Goal: Use online tool/utility: Utilize a website feature to perform a specific function

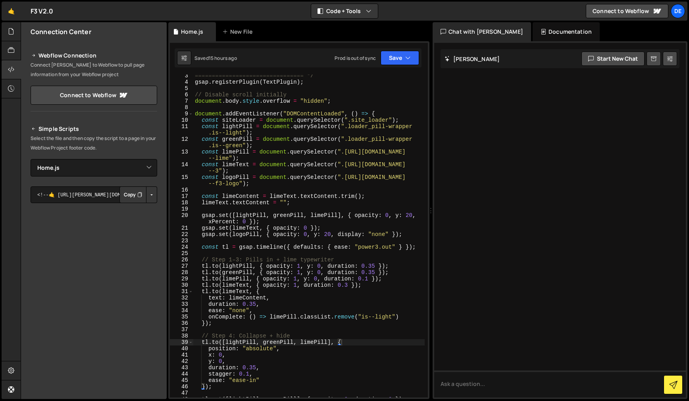
select select "47022"
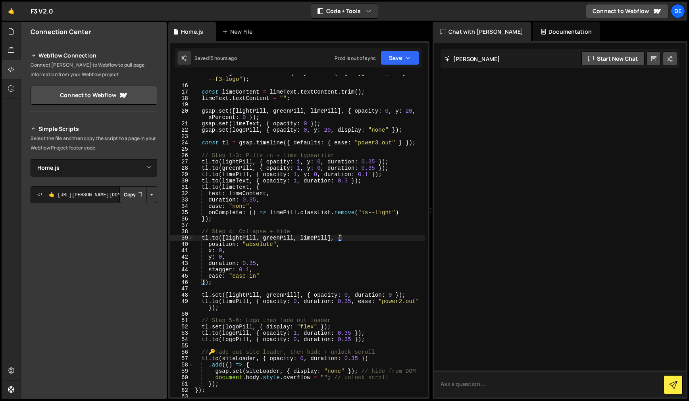
scroll to position [143, 0]
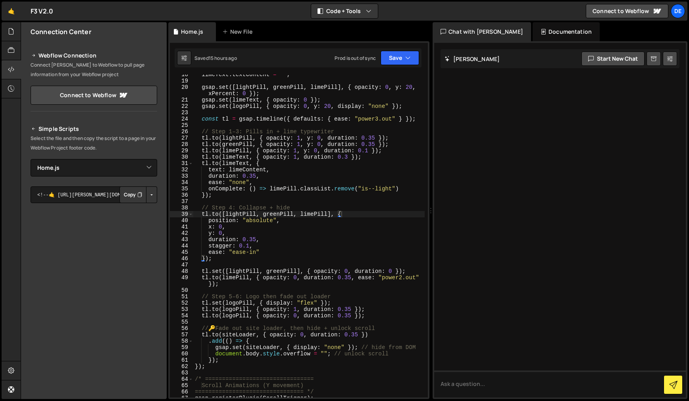
type textarea "duration: 0.35,"
click at [250, 242] on div "limeText . textContent = "" ; gsap . set ([ lightPill , greenPill , limePill ] …" at bounding box center [308, 239] width 231 height 336
click at [244, 240] on div "limeText . textContent = "" ; gsap . set ([ lightPill , greenPill , limePill ] …" at bounding box center [308, 239] width 231 height 336
drag, startPoint x: 243, startPoint y: 240, endPoint x: 255, endPoint y: 241, distance: 11.6
click at [246, 240] on div "limeText . textContent = "" ; gsap . set ([ lightPill , greenPill , limePill ] …" at bounding box center [308, 239] width 231 height 336
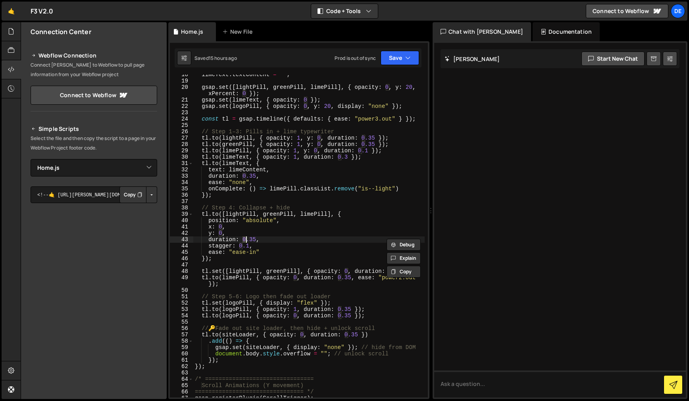
click at [330, 288] on div "limeText . textContent = "" ; gsap . set ([ lightPill , greenPill , limePill ] …" at bounding box center [308, 239] width 231 height 336
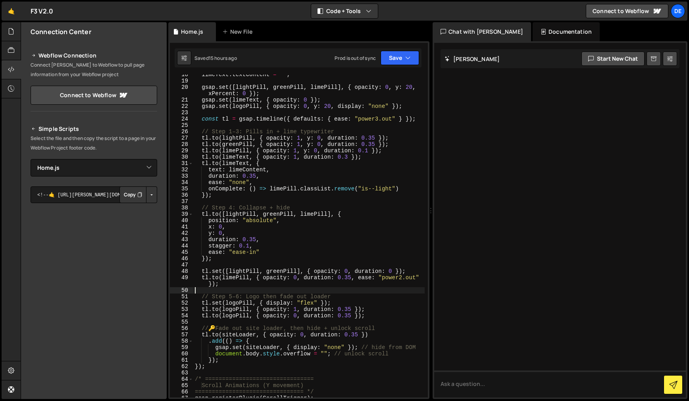
scroll to position [0, 0]
click at [212, 285] on div "limeText . textContent = "" ; gsap . set ([ lightPill , greenPill , limePill ] …" at bounding box center [308, 239] width 231 height 336
paste textarea ""<""
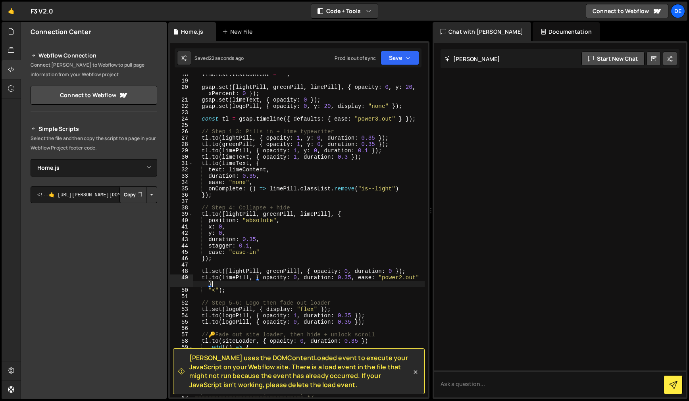
scroll to position [0, 16]
click at [209, 289] on div "limeText . textContent = "" ; gsap . set ([ lightPill , greenPill , limePill ] …" at bounding box center [308, 239] width 231 height 336
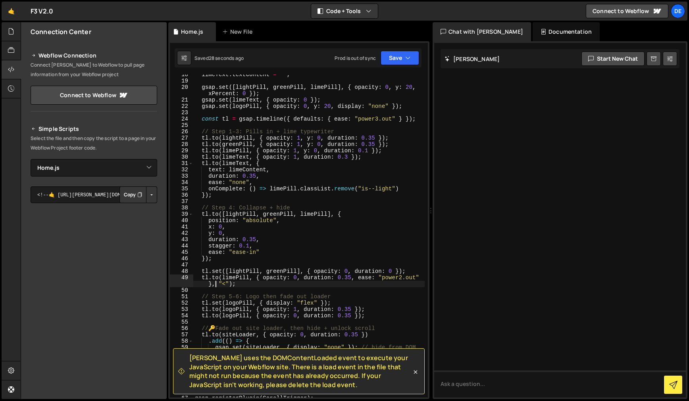
drag, startPoint x: 359, startPoint y: 295, endPoint x: 359, endPoint y: 291, distance: 4.0
click at [359, 295] on div "limeText . textContent = "" ; gsap . set ([ lightPill , greenPill , limePill ] …" at bounding box center [308, 239] width 231 height 336
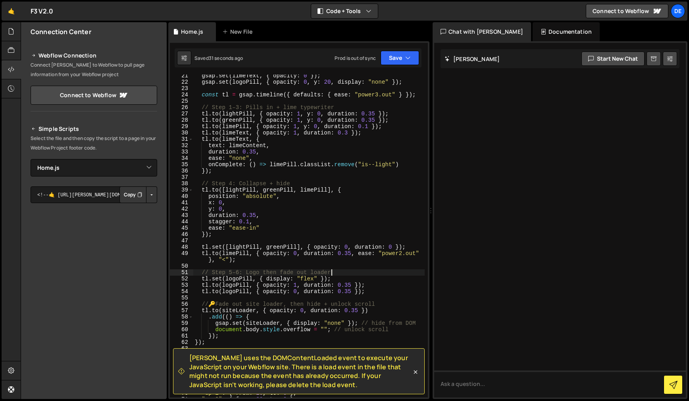
scroll to position [167, 0]
click at [345, 254] on div "gsap . set ( limeText , { opacity : 0 }) ; gsap . set ( logoPill , { opacity : …" at bounding box center [308, 241] width 231 height 336
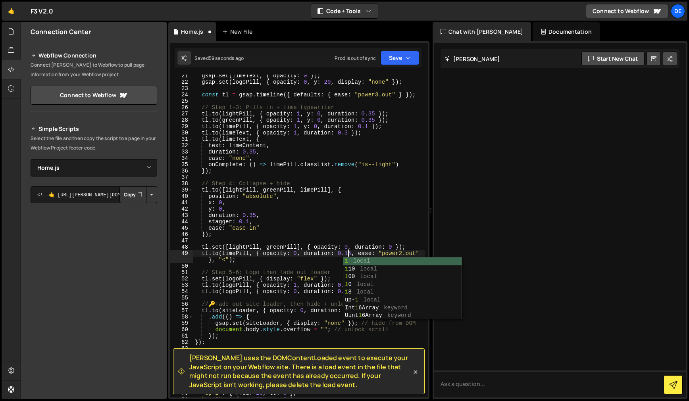
click at [376, 215] on div "gsap . set ( limeText , { opacity : 0 }) ; gsap . set ( logoPill , { opacity : …" at bounding box center [308, 241] width 231 height 336
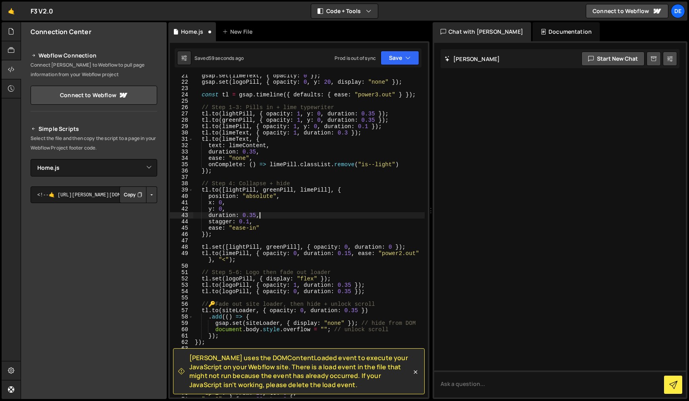
scroll to position [0, 4]
type textarea "duration: 0.35,"
click at [357, 264] on div "gsap . set ( limeText , { opacity : 0 }) ; gsap . set ( logoPill , { opacity : …" at bounding box center [308, 241] width 231 height 336
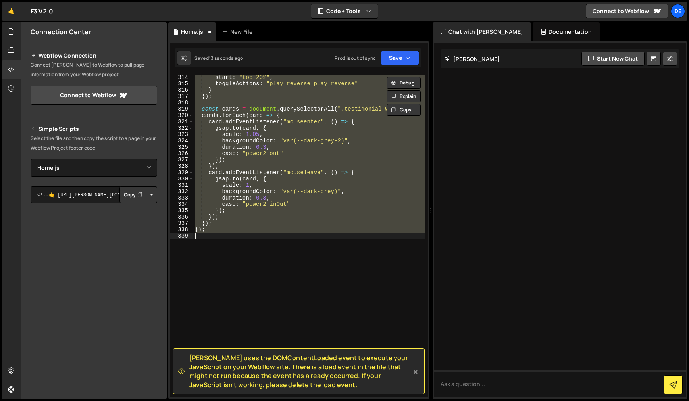
type textarea "[DOMAIN_NAME](limePill, { opacity: 0, duration: 0.35, ease: "power2.out" }, "<"…"
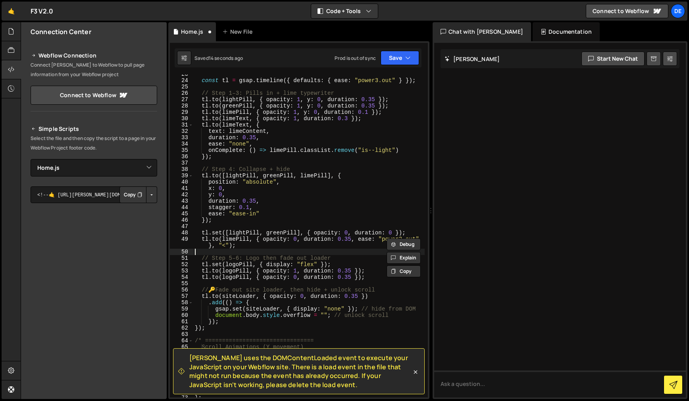
click at [343, 254] on div "const tl = gsap . timeline ({ defaults : { ease : "power3.out" } }) ; // Step 1…" at bounding box center [308, 239] width 231 height 336
drag, startPoint x: 242, startPoint y: 202, endPoint x: 250, endPoint y: 203, distance: 8.0
click at [245, 201] on div "const tl = gsap . timeline ({ defaults : { ease : "power3.out" } }) ; // Step 1…" at bounding box center [308, 239] width 231 height 336
drag, startPoint x: 231, startPoint y: 214, endPoint x: 260, endPoint y: 214, distance: 29.8
click at [257, 214] on div "const tl = gsap . timeline ({ defaults : { ease : "power3.out" } }) ; // Step 1…" at bounding box center [308, 239] width 231 height 336
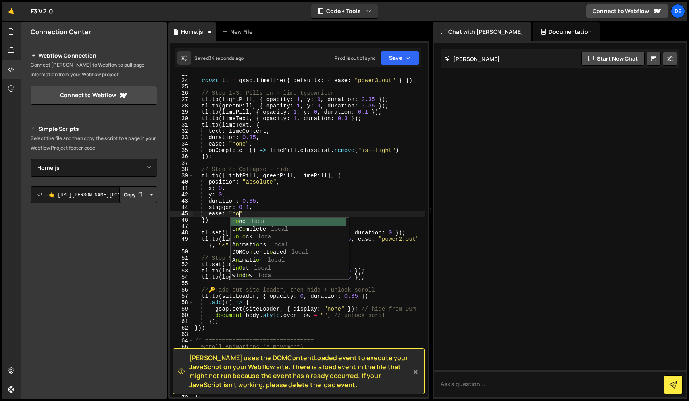
scroll to position [0, 3]
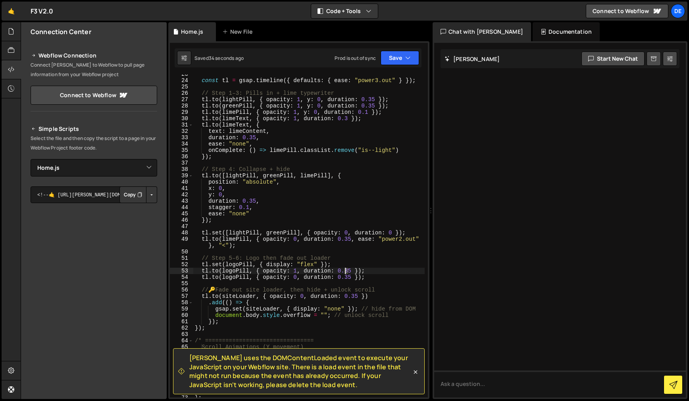
click at [346, 272] on div "const tl = gsap . timeline ({ defaults : { ease : "power3.out" } }) ; // Step 1…" at bounding box center [308, 239] width 231 height 336
click at [367, 257] on div "const tl = gsap . timeline ({ defaults : { ease : "power3.out" } }) ; // Step 1…" at bounding box center [308, 239] width 231 height 336
click at [359, 271] on div "const tl = gsap . timeline ({ defaults : { ease : "power3.out" } }) ; // Step 1…" at bounding box center [308, 239] width 231 height 336
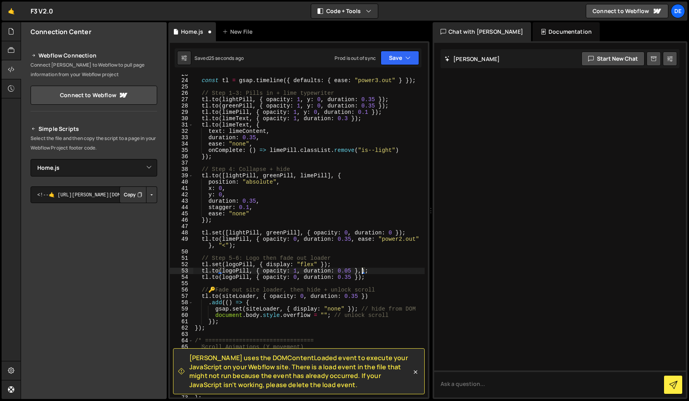
paste textarea "">""
click at [341, 279] on div "const tl = gsap . timeline ({ defaults : { ease : "power3.out" } }) ; // Step 1…" at bounding box center [308, 239] width 231 height 336
click at [349, 279] on div "const tl = gsap . timeline ({ defaults : { ease : "power3.out" } }) ; // Step 1…" at bounding box center [308, 239] width 231 height 336
click at [343, 278] on div "const tl = gsap . timeline ({ defaults : { ease : "power3.out" } }) ; // Step 1…" at bounding box center [308, 239] width 231 height 336
click at [363, 261] on div "const tl = gsap . timeline ({ defaults : { ease : "power3.out" } }) ; // Step 1…" at bounding box center [308, 239] width 231 height 336
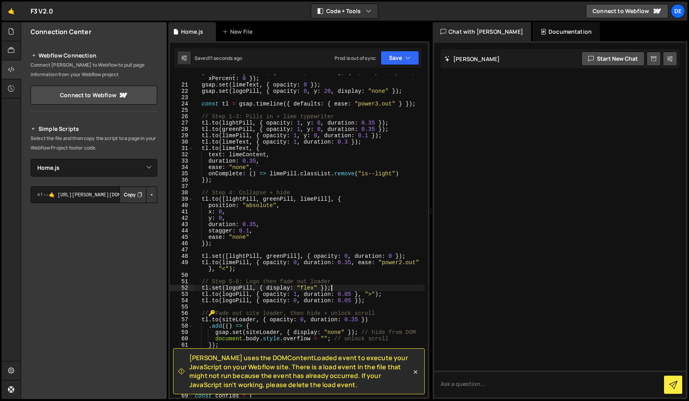
scroll to position [157, 0]
click at [370, 124] on div "gsap . set ([ lightPill , greenPill , limePill ] , { opacity : 0 , y : 20 , xPe…" at bounding box center [308, 241] width 231 height 342
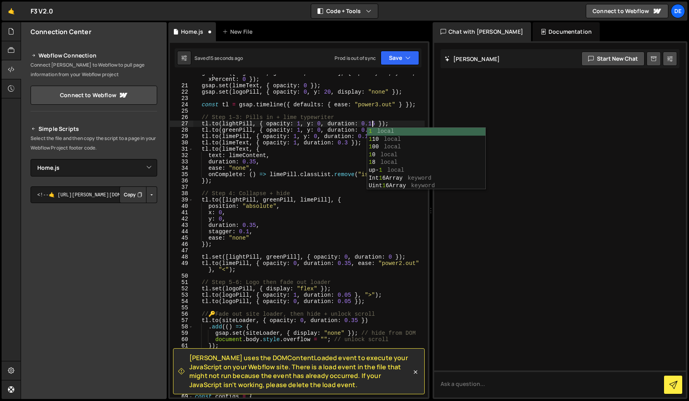
click at [337, 121] on div "gsap . set ([ lightPill , greenPill , limePill ] , { opacity : 0 , y : 20 , xPe…" at bounding box center [308, 241] width 231 height 342
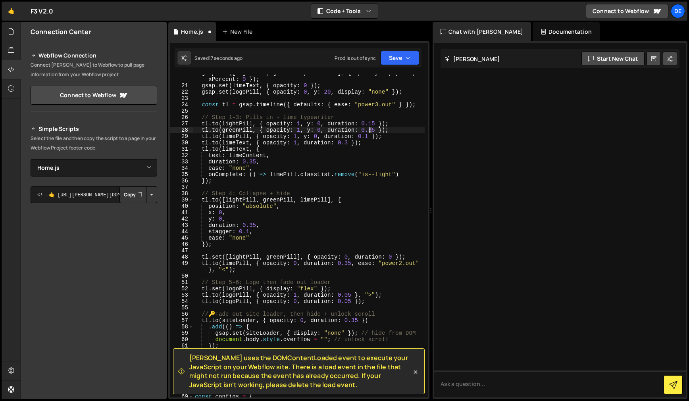
click at [369, 131] on div "gsap . set ([ lightPill , greenPill , limePill ] , { opacity : 0 , y : 20 , xPe…" at bounding box center [308, 241] width 231 height 342
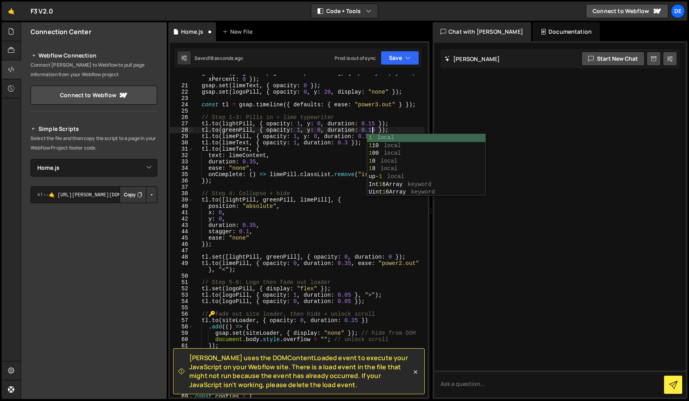
click at [336, 169] on div "gsap . set ([ lightPill , greenPill , limePill ] , { opacity : 0 , y : 20 , xPe…" at bounding box center [308, 241] width 231 height 342
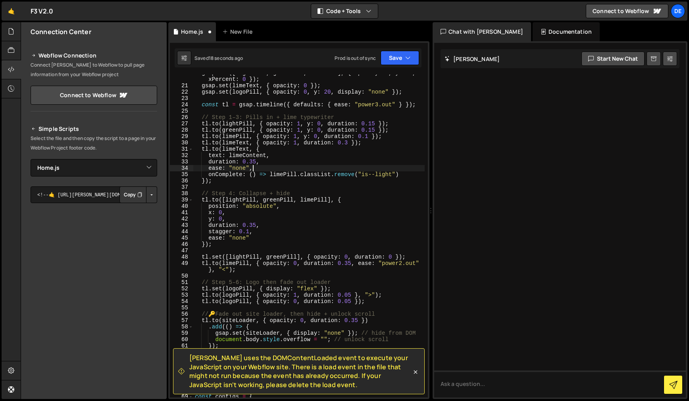
scroll to position [0, 4]
click at [250, 227] on div "gsap . set ([ lightPill , greenPill , limePill ] , { opacity : 0 , y : 20 , xPe…" at bounding box center [308, 241] width 231 height 342
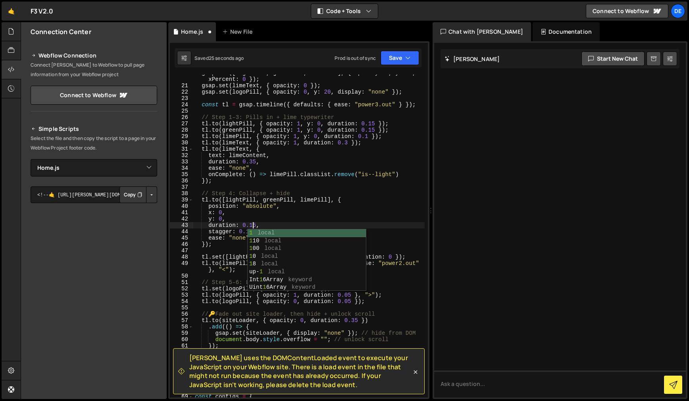
scroll to position [0, 4]
click at [317, 209] on div "gsap . set ([ lightPill , greenPill , limePill ] , { opacity : 0 , y : 20 , xPe…" at bounding box center [308, 241] width 231 height 342
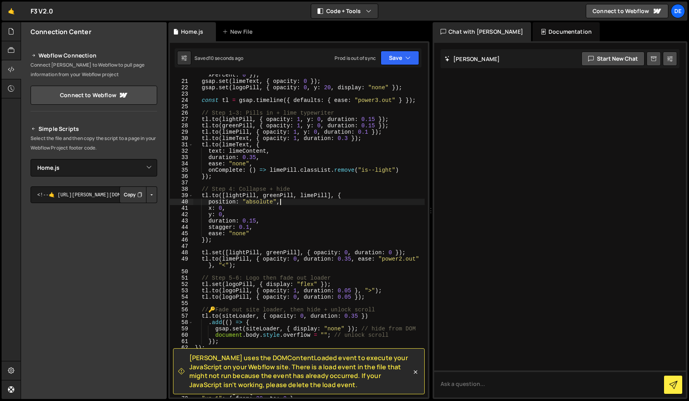
scroll to position [175, 0]
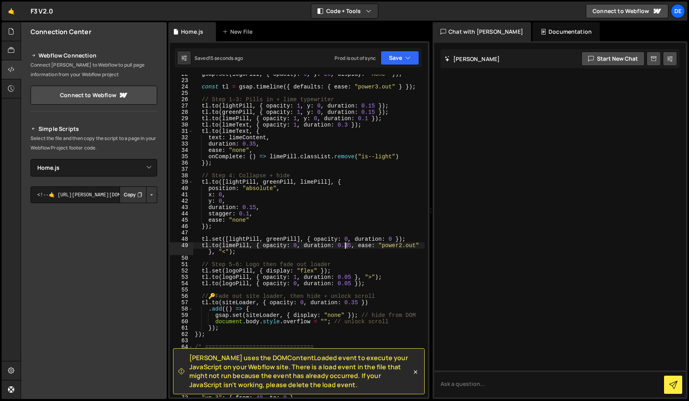
click at [344, 247] on div "gsap . set ( logoPill , { opacity : 0 , y : 20 , display : "none" }) ; const tl…" at bounding box center [308, 239] width 231 height 336
drag, startPoint x: 245, startPoint y: 264, endPoint x: 238, endPoint y: 270, distance: 9.0
click at [245, 264] on div "gsap . set ( logoPill , { opacity : 0 , y : 20 , display : "none" }) ; const tl…" at bounding box center [308, 239] width 231 height 336
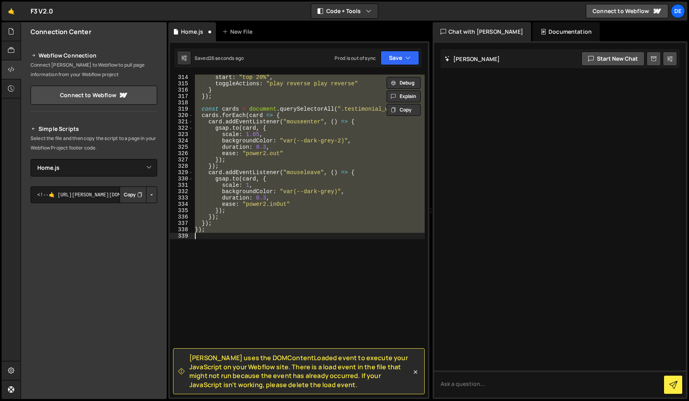
scroll to position [54, 0]
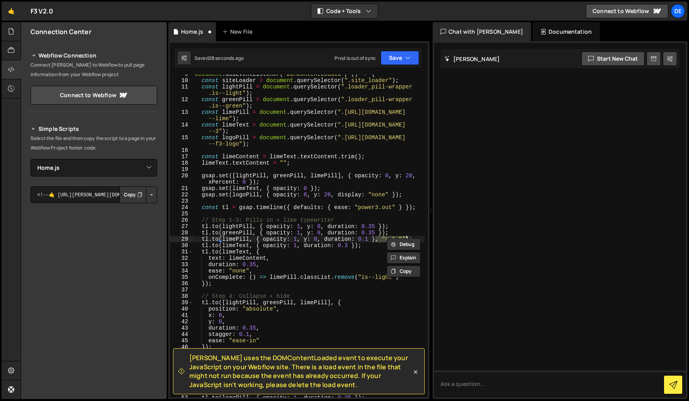
click at [417, 197] on div "document . addEventListener ( "DOMContentLoaded" , ( ) => { const siteLoader = …" at bounding box center [308, 239] width 231 height 336
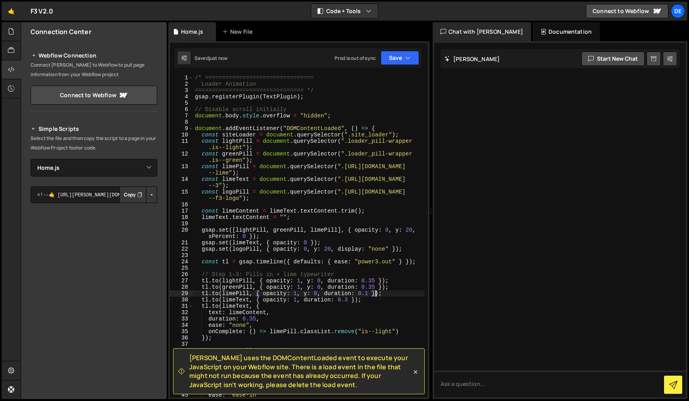
scroll to position [0, 0]
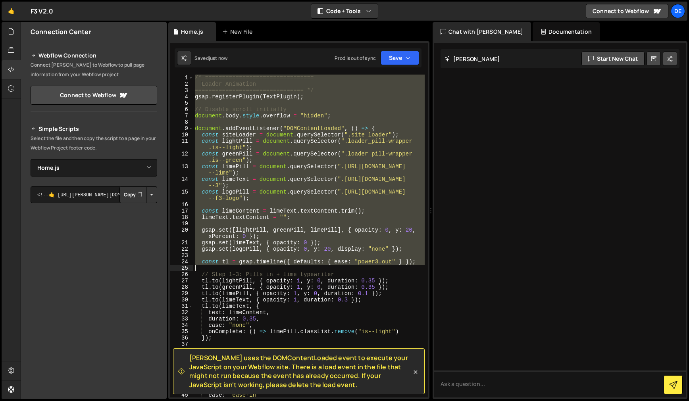
drag, startPoint x: 198, startPoint y: 84, endPoint x: 264, endPoint y: 267, distance: 195.4
click at [265, 268] on div "/* ================================ Loader Animation ==========================…" at bounding box center [308, 243] width 231 height 336
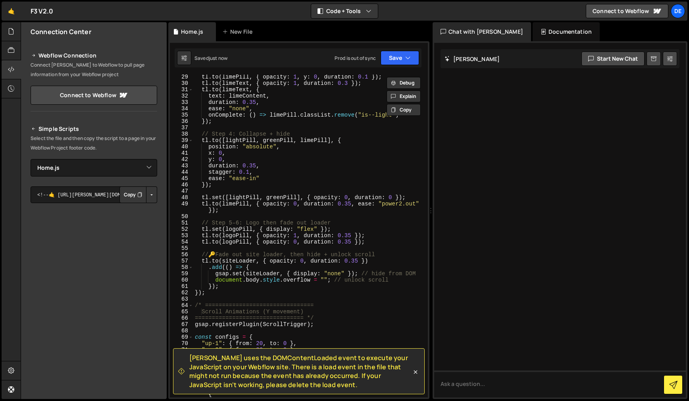
scroll to position [244, 0]
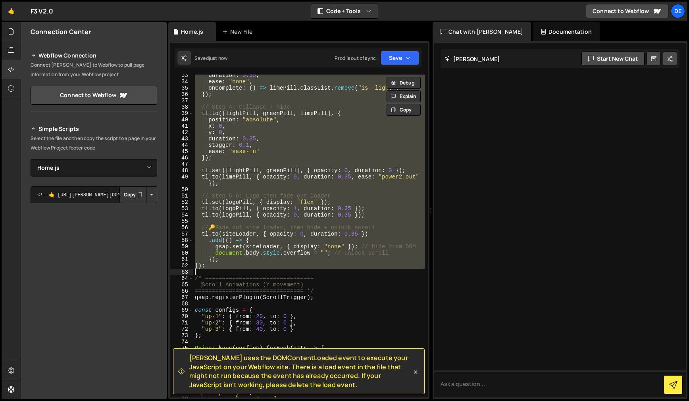
click at [227, 271] on div "duration : 0.35 , ease : "none" , onComplete : ( ) => limePill . classList . re…" at bounding box center [308, 240] width 231 height 336
click at [225, 267] on div "duration : 0.35 , ease : "none" , onComplete : ( ) => limePill . classList . re…" at bounding box center [308, 236] width 231 height 323
type textarea "}); });"
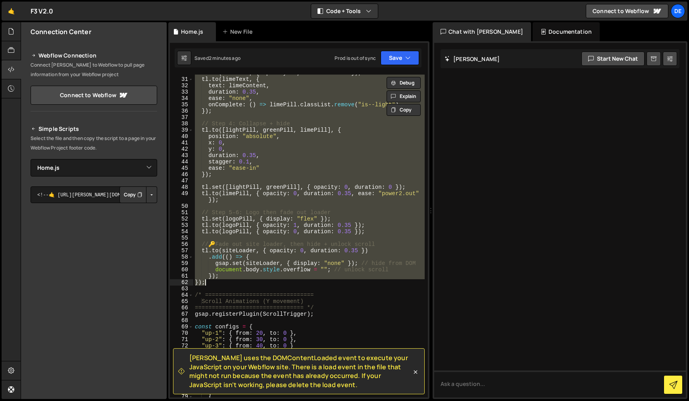
scroll to position [227, 0]
click at [311, 180] on div "tl . to ( limeText , { opacity : 1 , duration : 0.3 }) ; tl . to ( limeText , {…" at bounding box center [308, 236] width 231 height 323
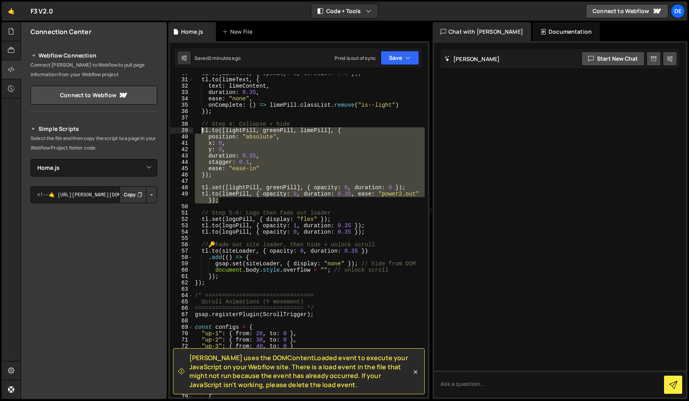
drag, startPoint x: 214, startPoint y: 189, endPoint x: 226, endPoint y: 152, distance: 39.5
click at [202, 130] on div "tl . to ( limeText , { opacity : 1 , duration : 0.3 }) ; tl . to ( limeText , {…" at bounding box center [308, 238] width 231 height 336
paste textarea "[DOMAIN_NAME](limePill, { opacity: 0, duration: 0.35, ease: "power2.out" }, "<"…"
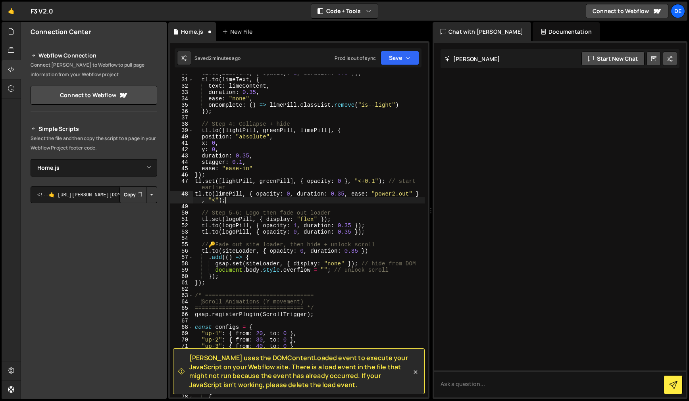
type textarea "[DOMAIN_NAME](limePill, { opacity: 0, duration: 0.35, ease: "power2.out" }, "<"…"
click at [405, 62] on button "Save" at bounding box center [399, 58] width 38 height 14
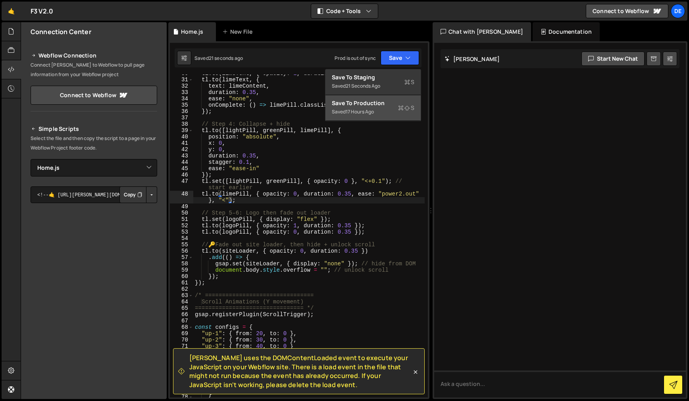
click at [370, 101] on div "Save to Production S" at bounding box center [373, 103] width 83 height 8
